Goal: Task Accomplishment & Management: Manage account settings

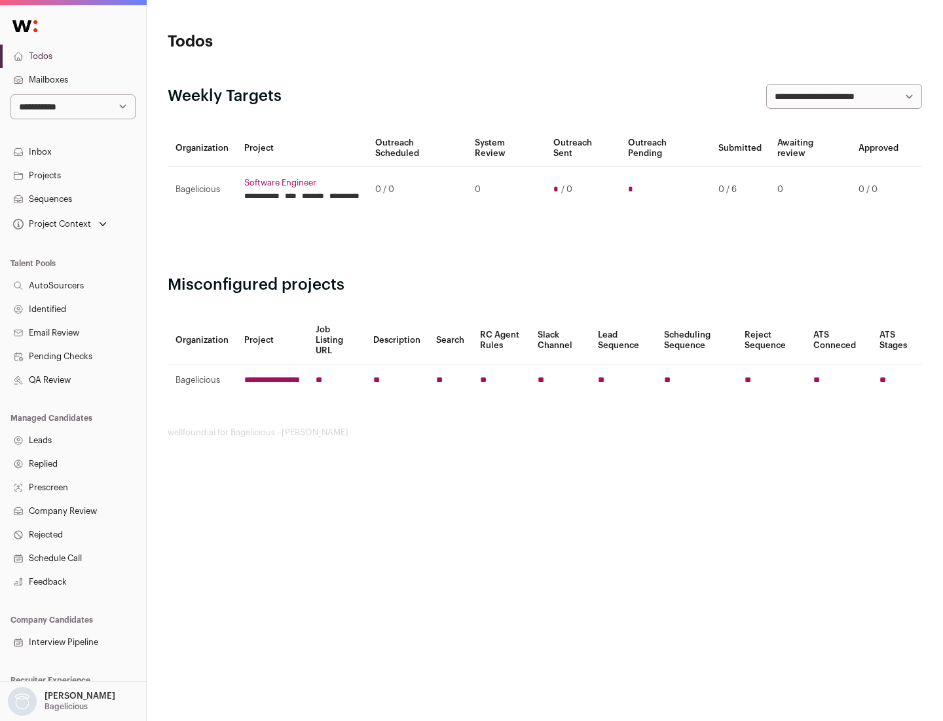
click at [73, 175] on link "Projects" at bounding box center [73, 176] width 146 height 24
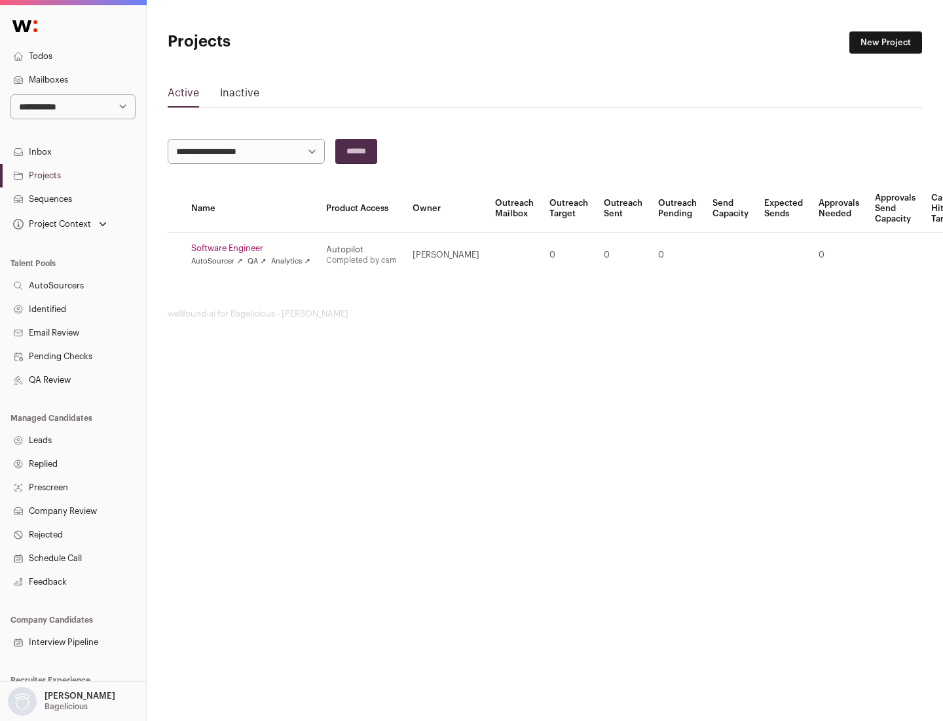
click at [255, 248] on link "Software Engineer" at bounding box center [250, 248] width 119 height 10
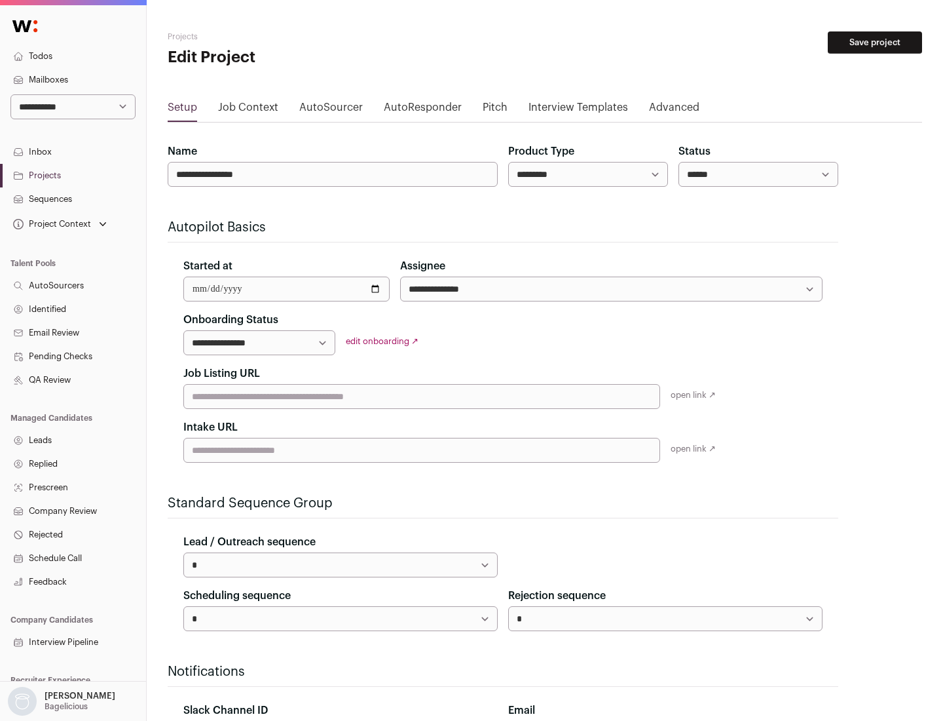
click at [875, 43] on button "Save project" at bounding box center [875, 42] width 94 height 22
